Goal: Task Accomplishment & Management: Manage account settings

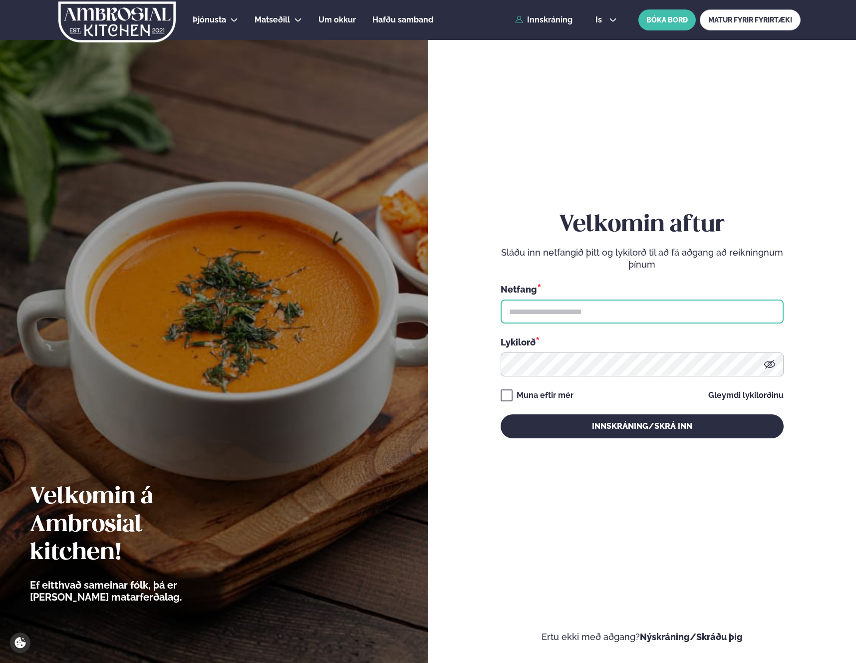
click at [639, 311] on input "text" at bounding box center [642, 312] width 283 height 24
type input "**********"
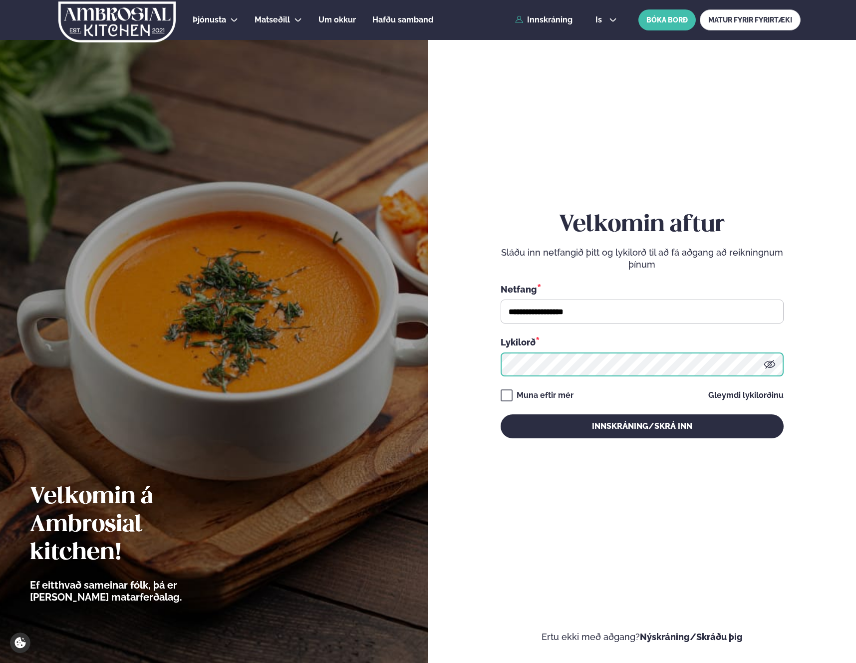
click at [501, 414] on button "Innskráning/Skrá inn" at bounding box center [642, 426] width 283 height 24
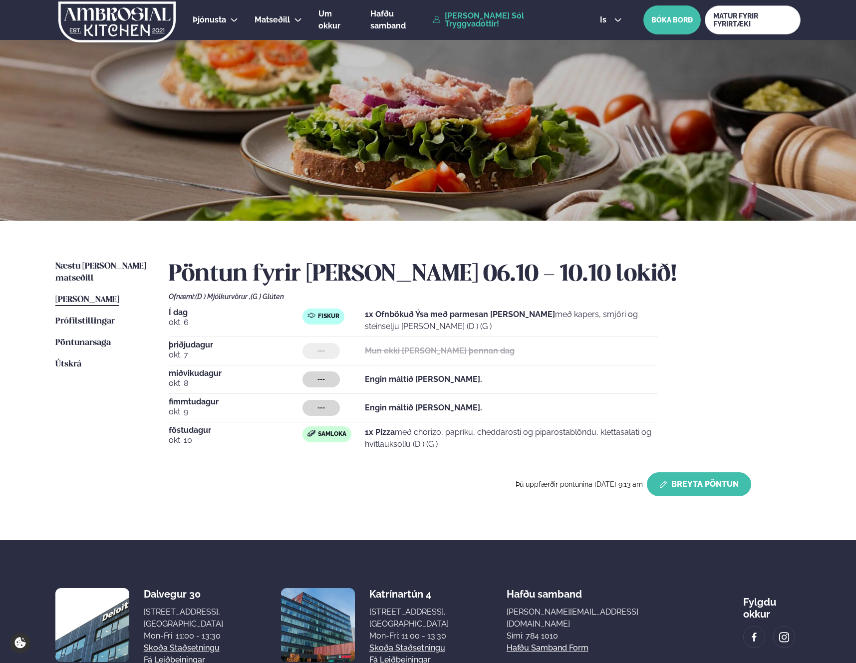
click at [677, 481] on button "Breyta Pöntun" at bounding box center [699, 484] width 104 height 24
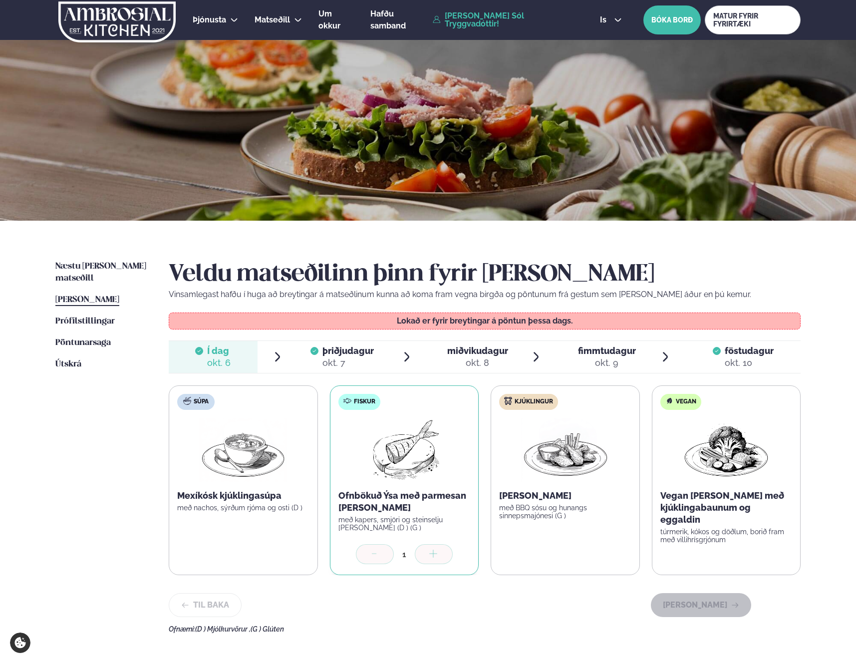
click at [782, 355] on span "föstudagur fös. [DATE]" at bounding box center [743, 357] width 115 height 32
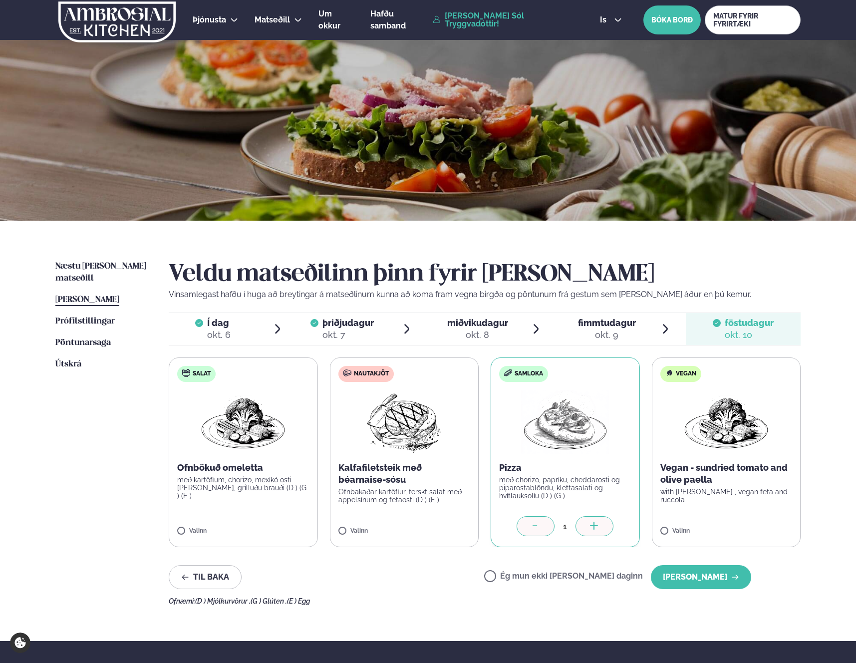
drag, startPoint x: 527, startPoint y: 576, endPoint x: 556, endPoint y: 578, distance: 29.6
click at [529, 576] on label "Ég mun ekki [PERSON_NAME] daginn" at bounding box center [563, 577] width 159 height 10
drag, startPoint x: 666, startPoint y: 579, endPoint x: 681, endPoint y: 586, distance: 17.0
click at [666, 579] on button "[PERSON_NAME]" at bounding box center [701, 577] width 100 height 24
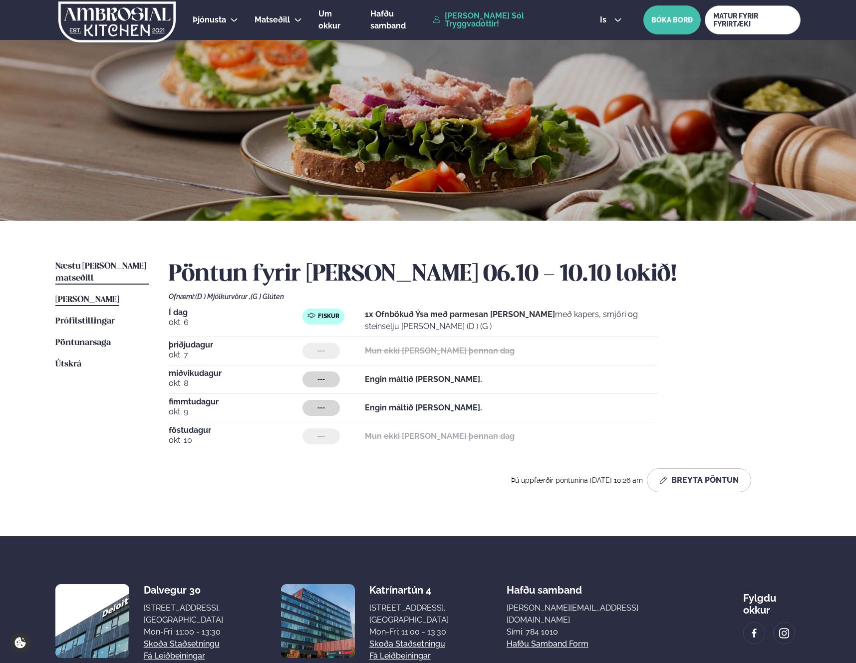
click at [133, 267] on span "Næstu [PERSON_NAME] matseðill" at bounding box center [100, 272] width 91 height 20
